Goal: Task Accomplishment & Management: Manage account settings

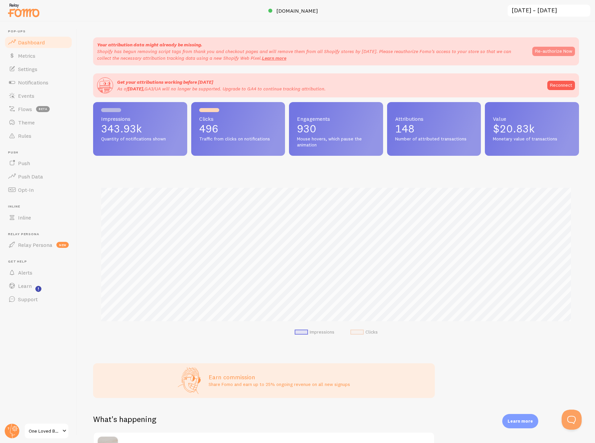
click at [546, 54] on button "Re-authorize Now" at bounding box center [553, 51] width 43 height 9
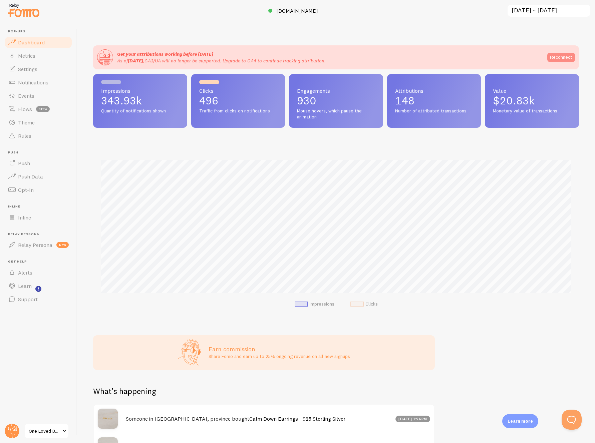
click at [548, 56] on link "Reconnect" at bounding box center [561, 57] width 28 height 9
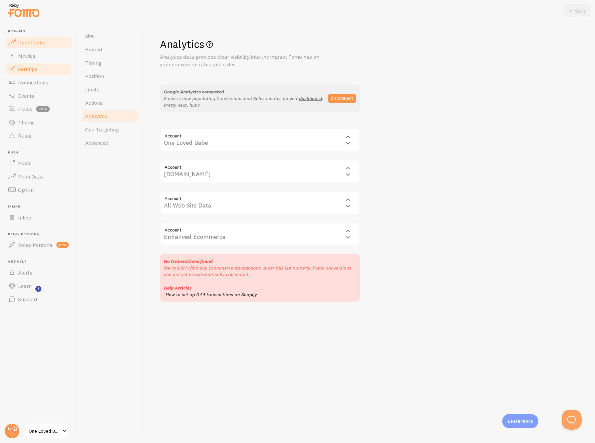
click at [43, 40] on span "Dashboard" at bounding box center [31, 42] width 27 height 7
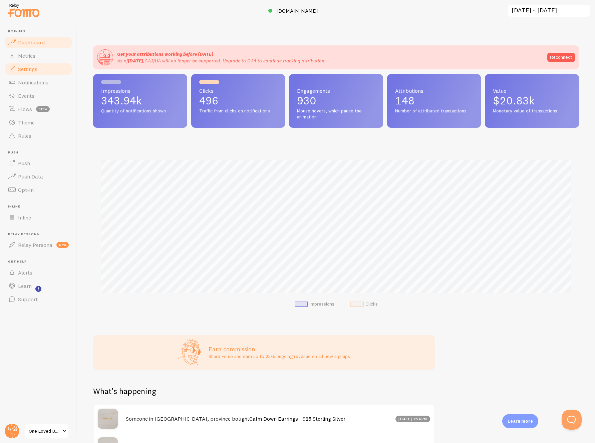
scroll to position [175, 486]
